Goal: Task Accomplishment & Management: Manage account settings

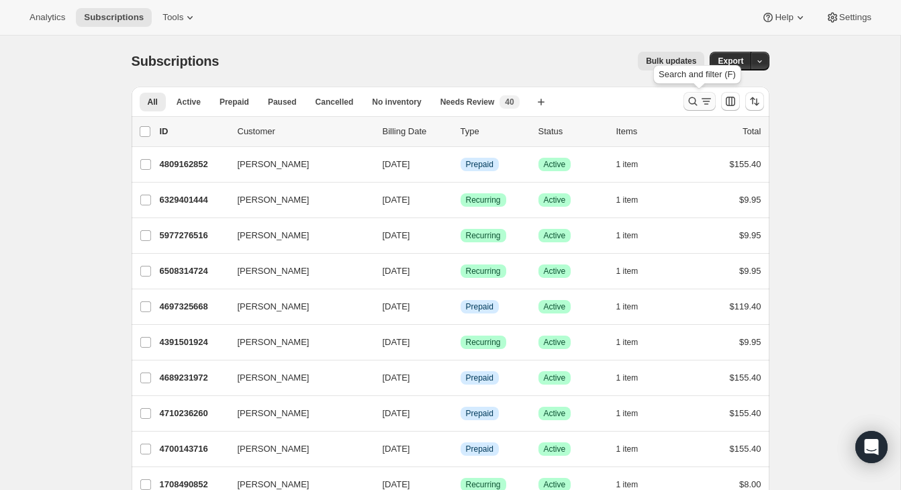
click at [694, 104] on icon "Search and filter results" at bounding box center [692, 101] width 13 height 13
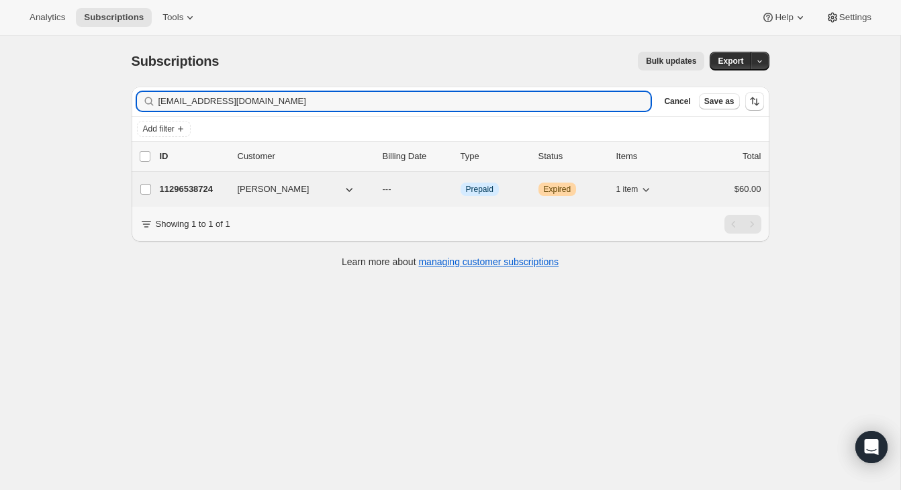
type input "[EMAIL_ADDRESS][DOMAIN_NAME]"
click at [700, 185] on div "$60.00" at bounding box center [727, 189] width 67 height 13
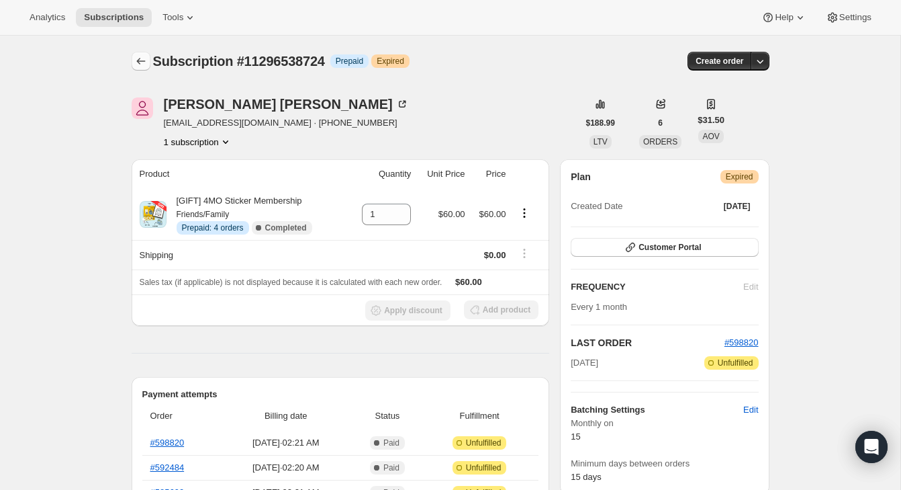
click at [136, 52] on button "Subscriptions" at bounding box center [141, 61] width 19 height 19
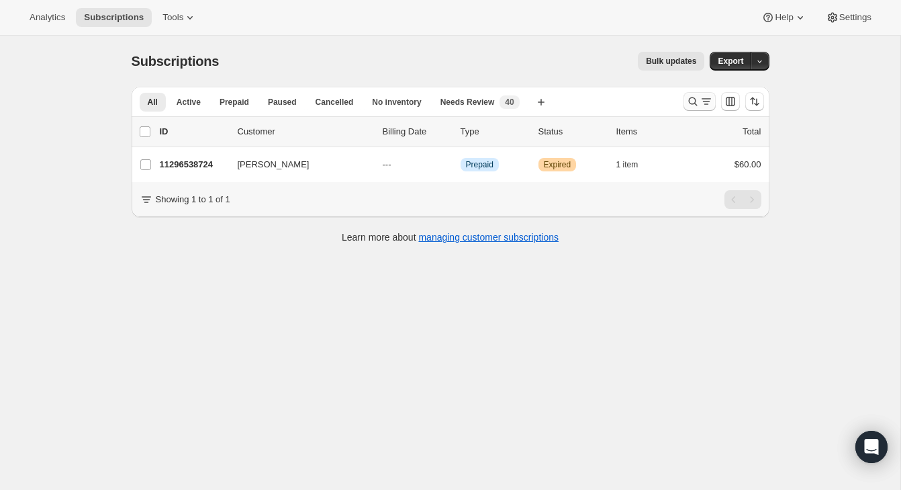
click at [689, 97] on icon "Search and filter results" at bounding box center [692, 101] width 13 height 13
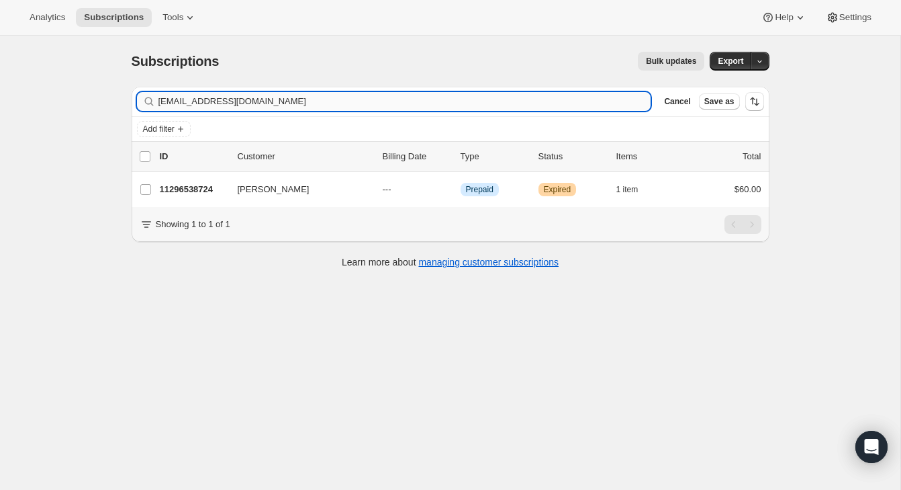
click at [611, 101] on input "[EMAIL_ADDRESS][DOMAIN_NAME]" at bounding box center [404, 101] width 493 height 19
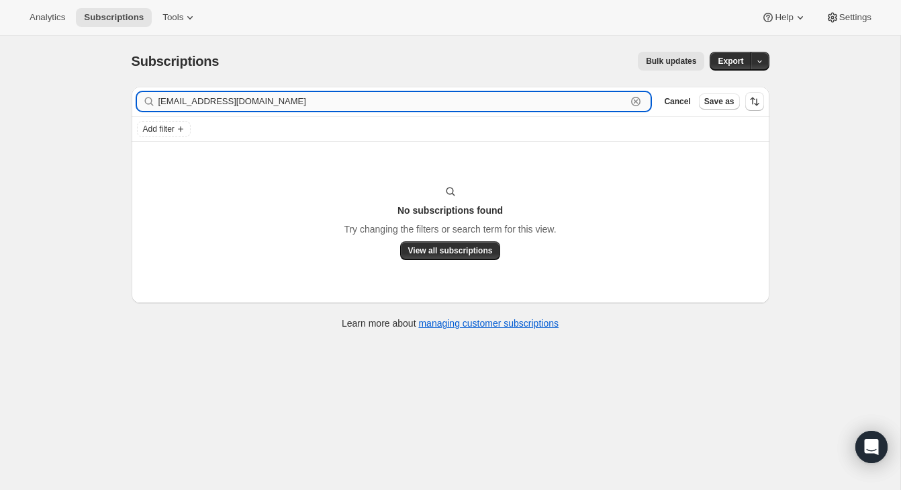
click at [313, 99] on input "[EMAIL_ADDRESS][DOMAIN_NAME]" at bounding box center [392, 101] width 469 height 19
paste input "jennylewpotter@g"
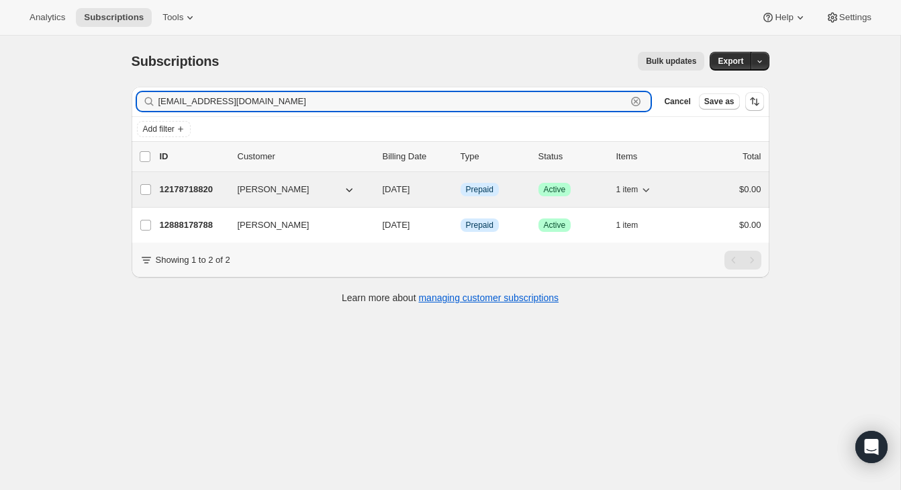
type input "[EMAIL_ADDRESS][DOMAIN_NAME]"
click at [713, 198] on div "12178718820 [PERSON_NAME] [DATE] Info Prepaid Success Active 1 item $0.00" at bounding box center [461, 189] width 602 height 19
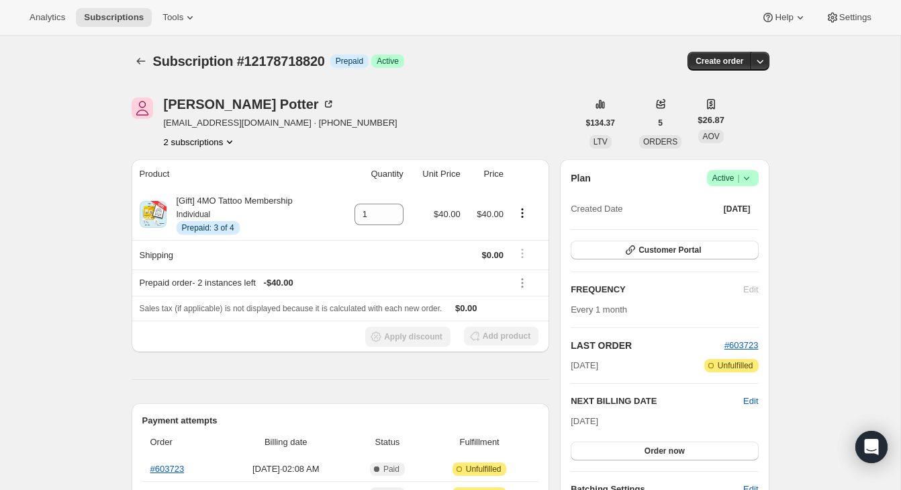
click at [189, 136] on button "2 subscriptions" at bounding box center [200, 141] width 73 height 13
click at [195, 188] on span "12888178788" at bounding box center [181, 190] width 54 height 10
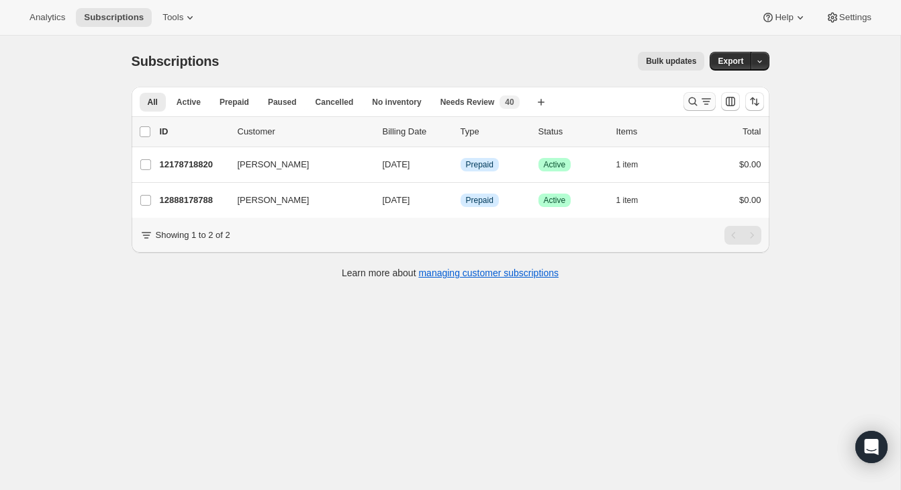
click at [694, 104] on icon "Search and filter results" at bounding box center [692, 101] width 13 height 13
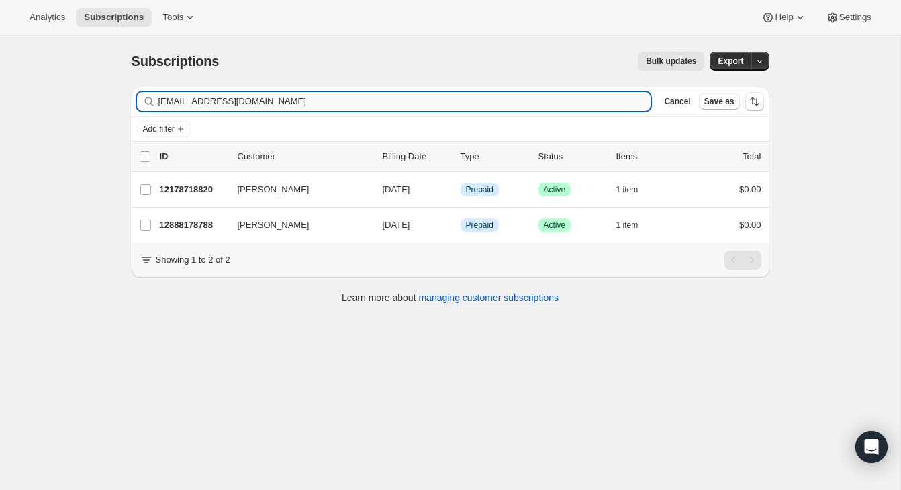
click at [593, 102] on input "[EMAIL_ADDRESS][DOMAIN_NAME]" at bounding box center [404, 101] width 493 height 19
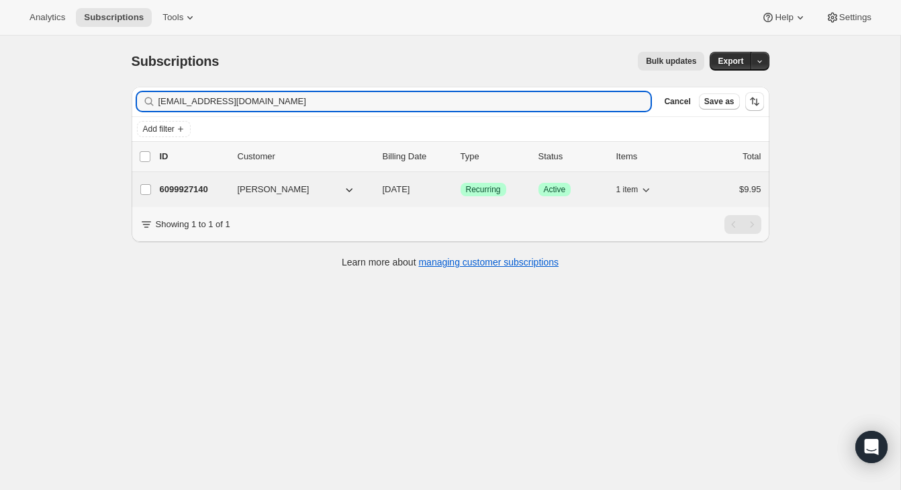
type input "jillianrachal@gmail.com"
click at [708, 182] on div "6099927140 Jillian Rachal 09/15/2025 Success Recurring Success Active 1 item $9…" at bounding box center [461, 189] width 602 height 19
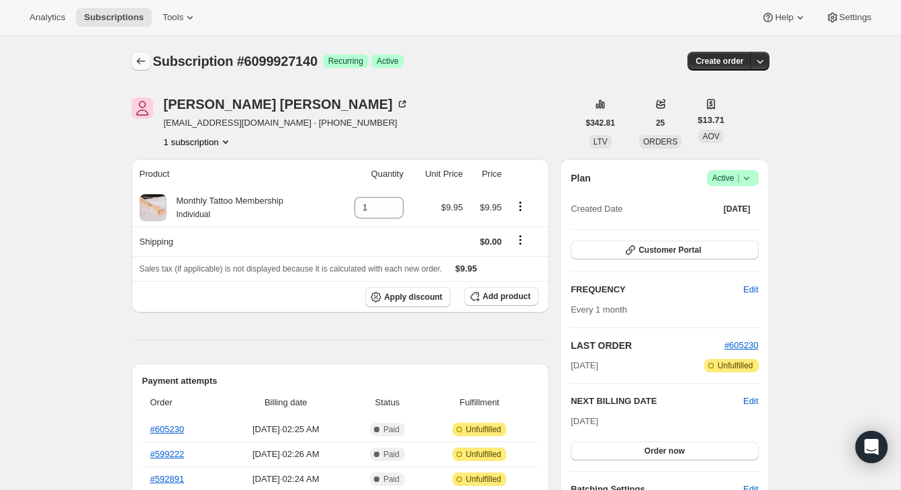
click at [136, 55] on icon "Subscriptions" at bounding box center [140, 60] width 13 height 13
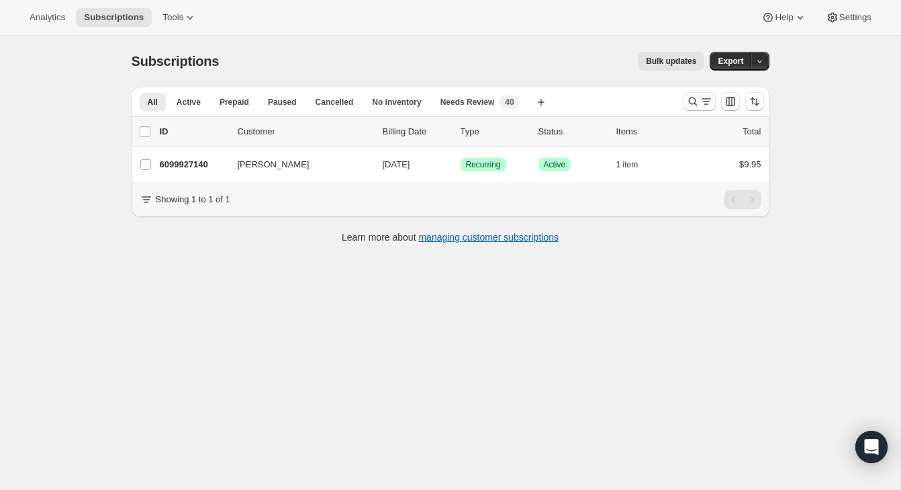
click at [684, 104] on button "Search and filter results" at bounding box center [700, 101] width 32 height 19
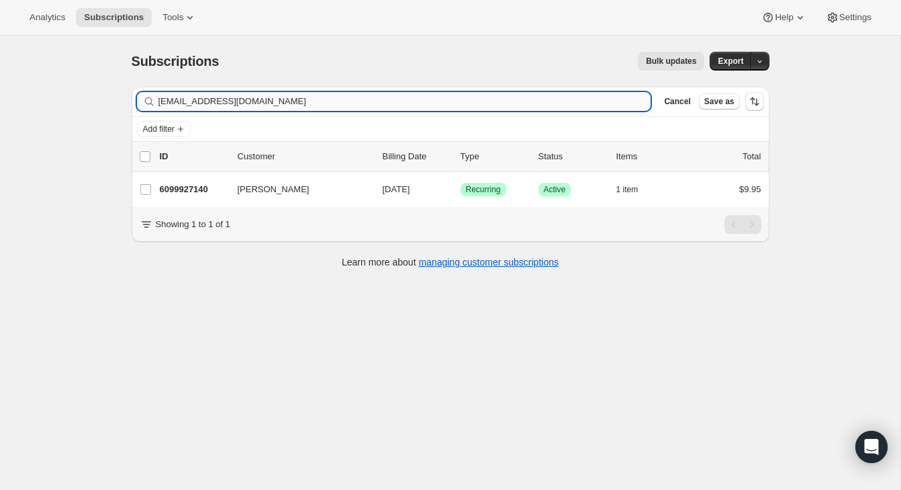
click at [588, 108] on input "jillianrachal@gmail.com" at bounding box center [404, 101] width 493 height 19
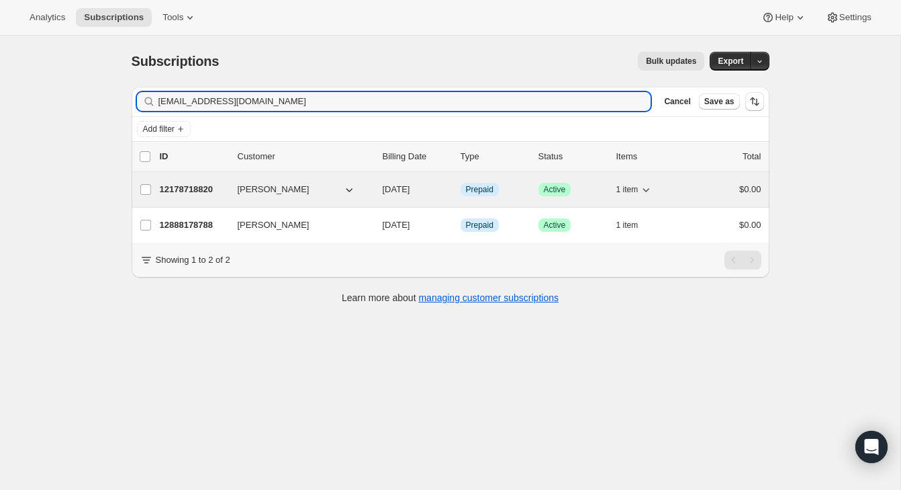
type input "[EMAIL_ADDRESS][DOMAIN_NAME]"
click at [694, 190] on div "$0.00" at bounding box center [727, 189] width 67 height 13
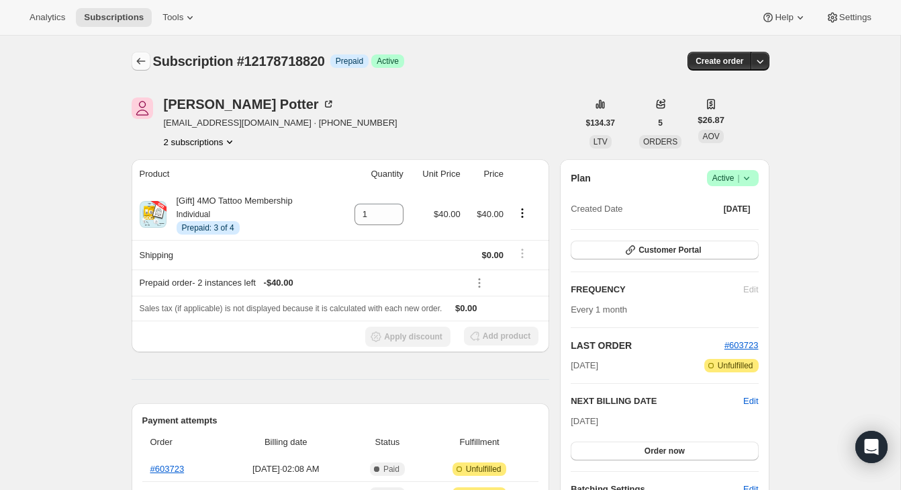
click at [135, 52] on button "Subscriptions" at bounding box center [141, 61] width 19 height 19
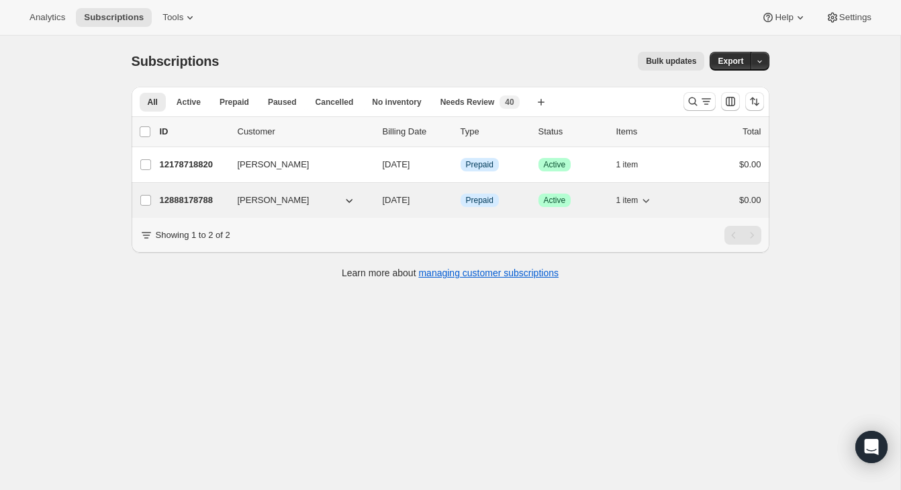
click at [694, 200] on div "$0.00" at bounding box center [727, 199] width 67 height 13
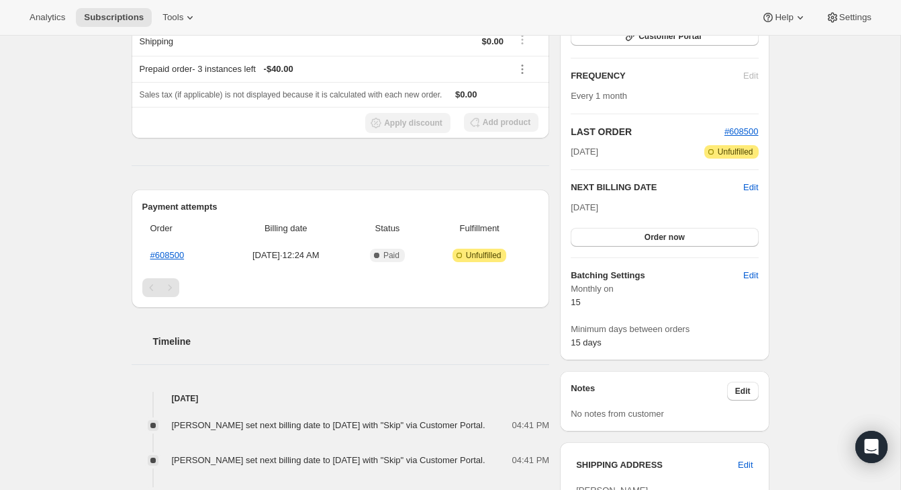
scroll to position [118, 0]
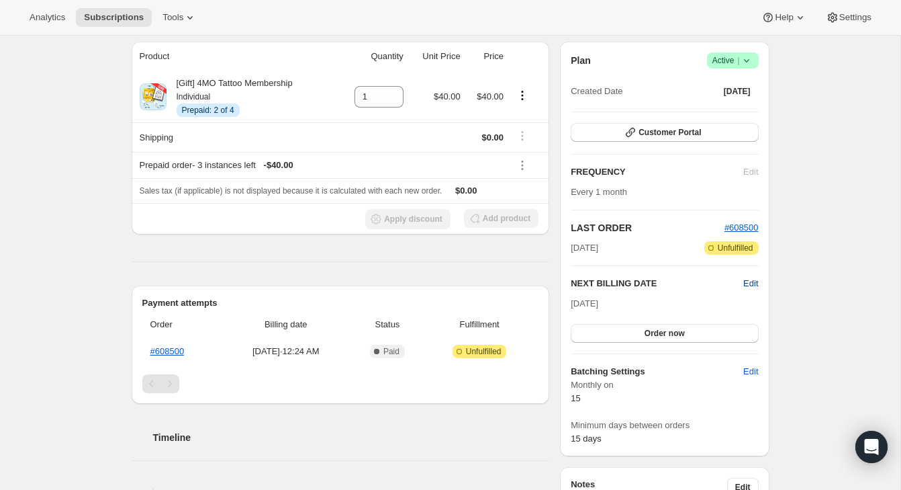
click at [755, 283] on span "Edit" at bounding box center [750, 283] width 15 height 13
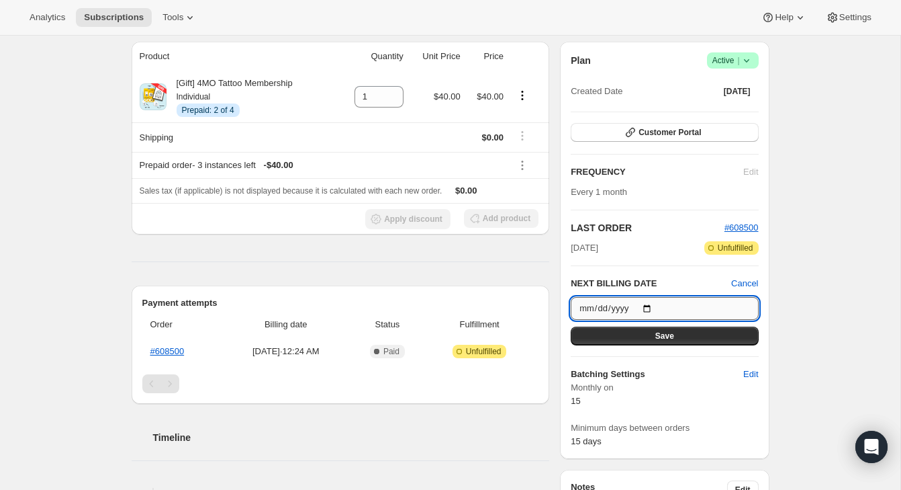
click at [649, 308] on input "2025-12-15" at bounding box center [664, 308] width 187 height 23
type input "2025-11-15"
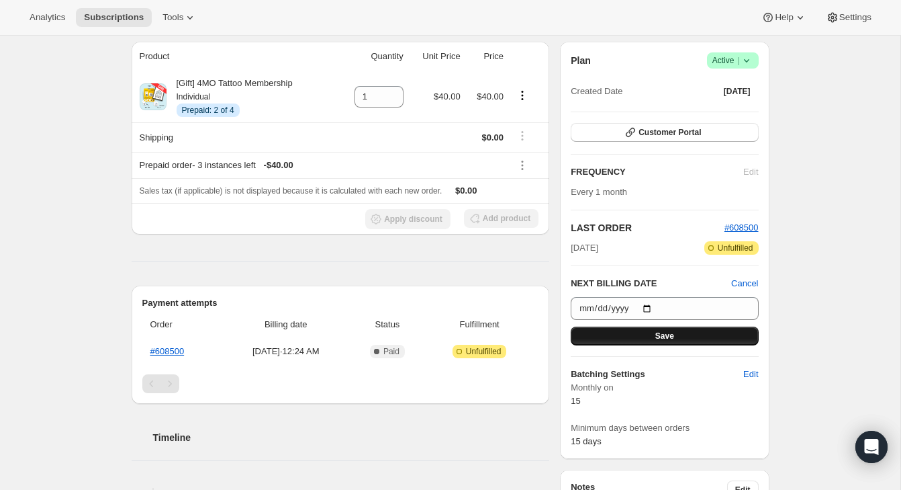
click at [648, 330] on button "Save" at bounding box center [664, 335] width 187 height 19
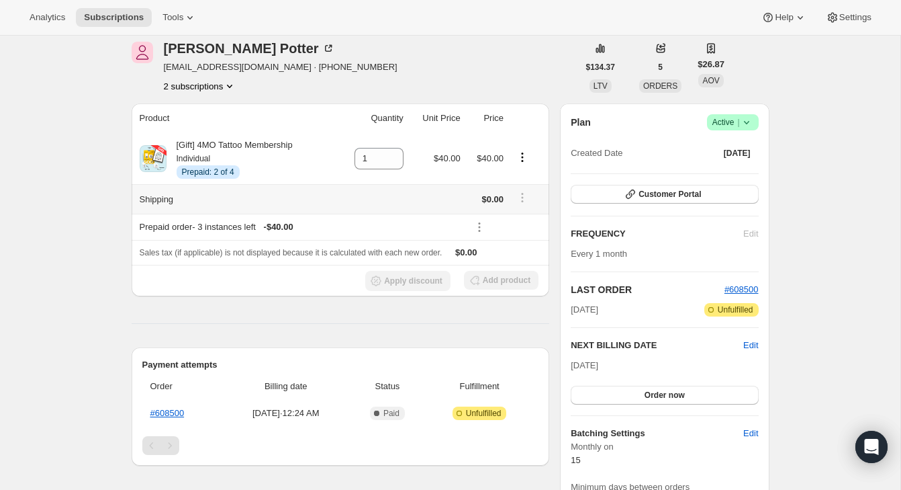
scroll to position [0, 0]
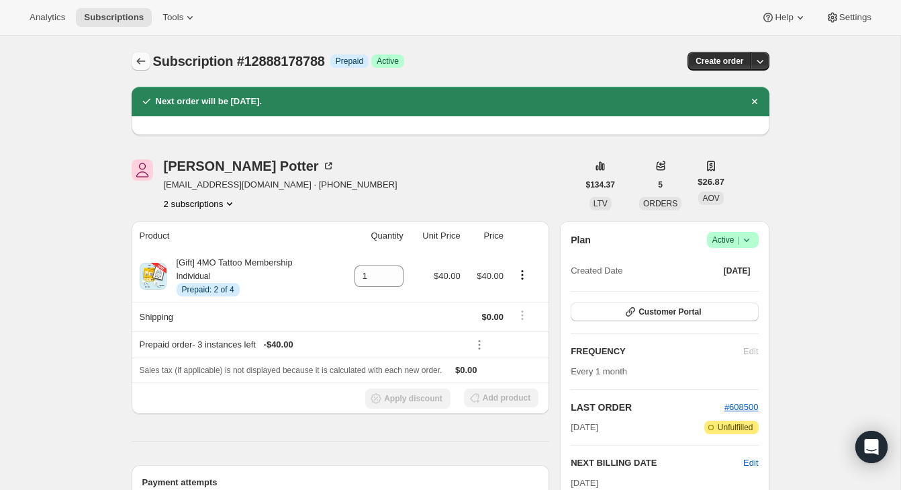
click at [143, 60] on icon "Subscriptions" at bounding box center [140, 60] width 13 height 13
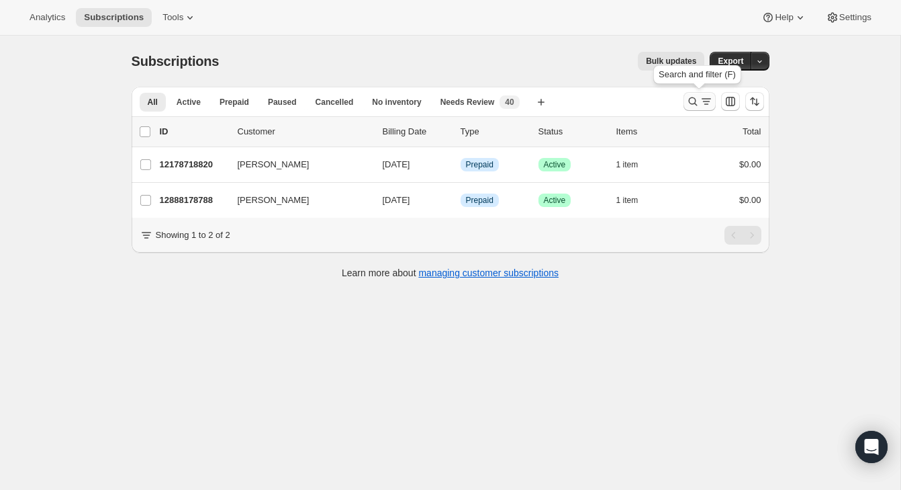
click at [691, 102] on icon "Search and filter results" at bounding box center [692, 101] width 13 height 13
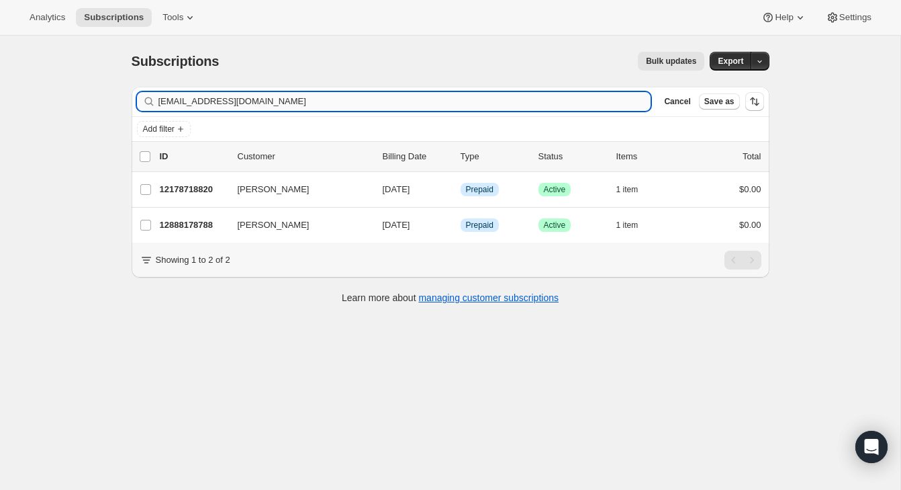
click at [536, 92] on input "[EMAIL_ADDRESS][DOMAIN_NAME]" at bounding box center [404, 101] width 493 height 19
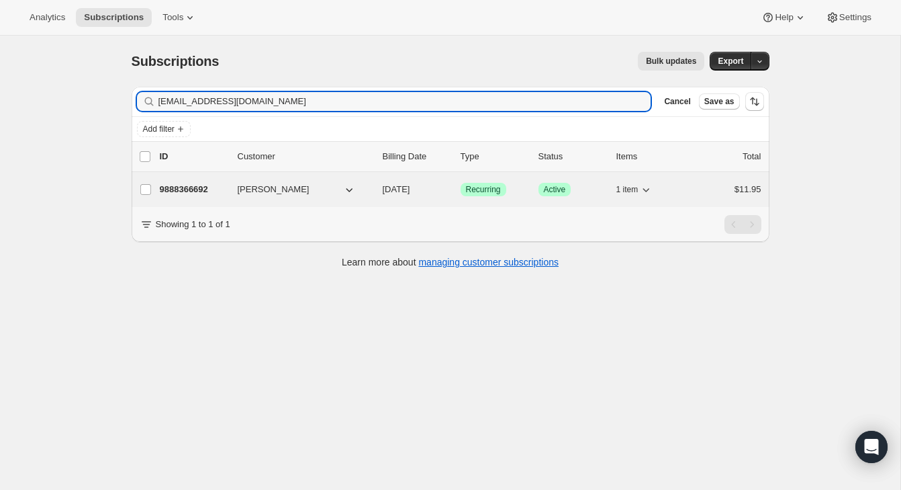
type input "momjjaa@aol.com"
click at [706, 188] on div "$11.95" at bounding box center [727, 189] width 67 height 13
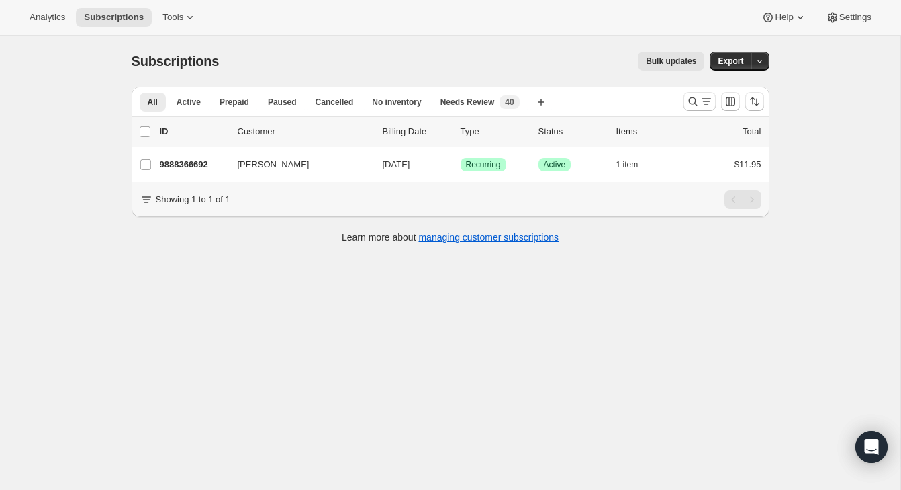
click at [682, 109] on div at bounding box center [723, 101] width 91 height 27
click at [690, 105] on icon "Search and filter results" at bounding box center [692, 101] width 13 height 13
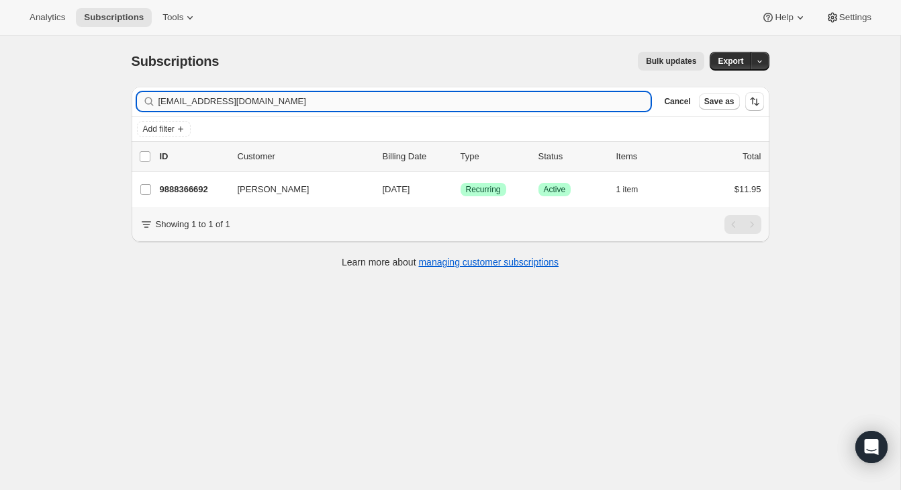
click at [588, 101] on input "momjjaa@aol.com" at bounding box center [404, 101] width 493 height 19
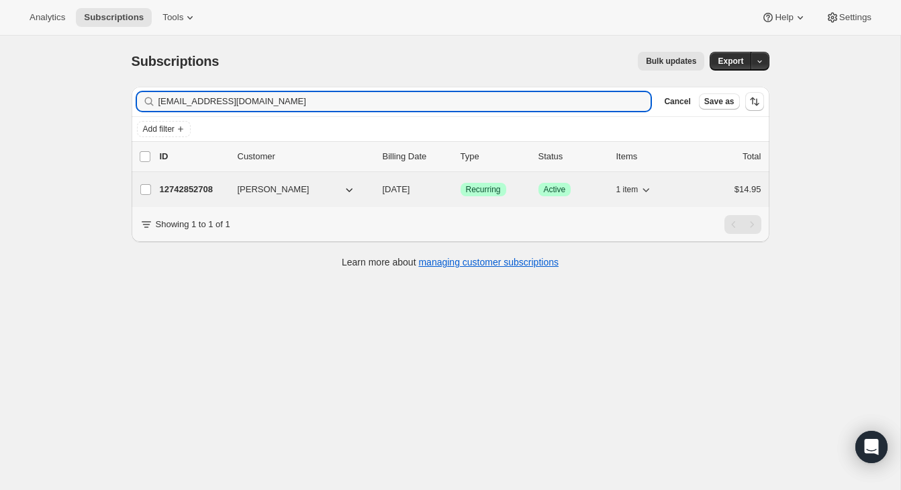
type input "kjeannie75@gmail.com"
click at [721, 189] on div "$14.95" at bounding box center [727, 189] width 67 height 13
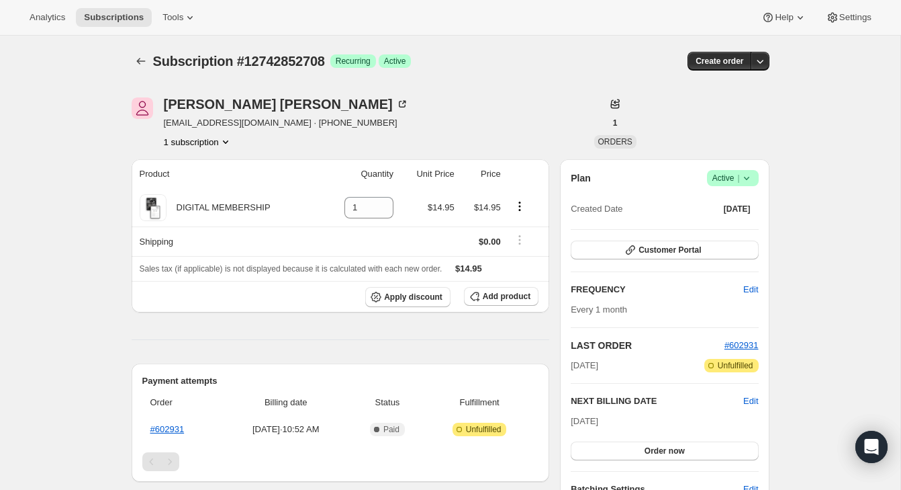
click at [760, 177] on div "Plan Success Active | Created Date Aug 4, 2025 Customer Portal FREQUENCY Edit E…" at bounding box center [664, 346] width 209 height 374
click at [754, 177] on span "Success Active |" at bounding box center [733, 178] width 52 height 16
click at [746, 220] on button "Cancel subscription" at bounding box center [729, 226] width 84 height 21
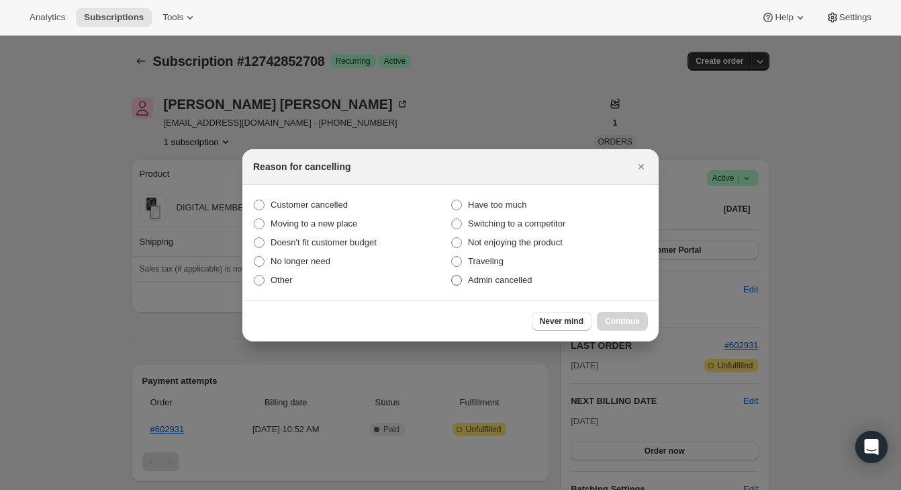
click at [511, 280] on span "Admin cancelled" at bounding box center [500, 280] width 64 height 10
click at [452, 275] on input "Admin cancelled" at bounding box center [451, 275] width 1 height 1
radio input "true"
click at [615, 316] on span "Continue" at bounding box center [622, 321] width 35 height 11
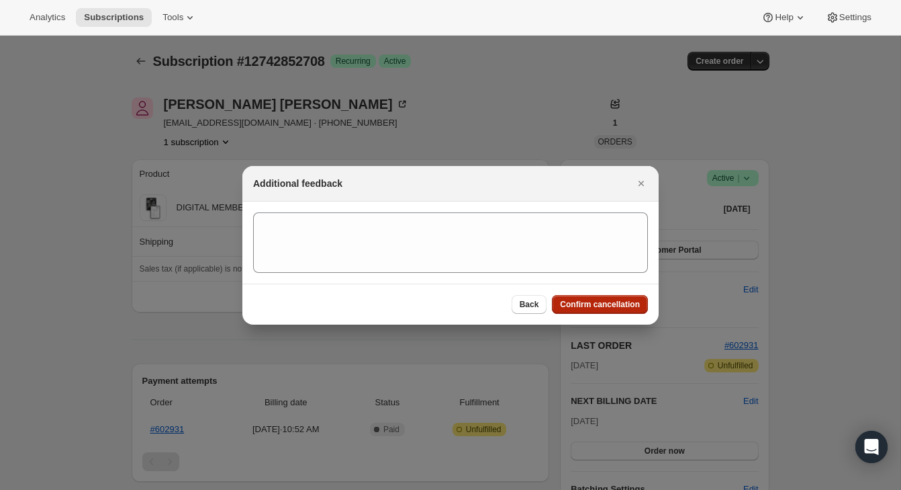
click at [615, 297] on button "Confirm cancellation" at bounding box center [600, 304] width 96 height 19
